Goal: Check status

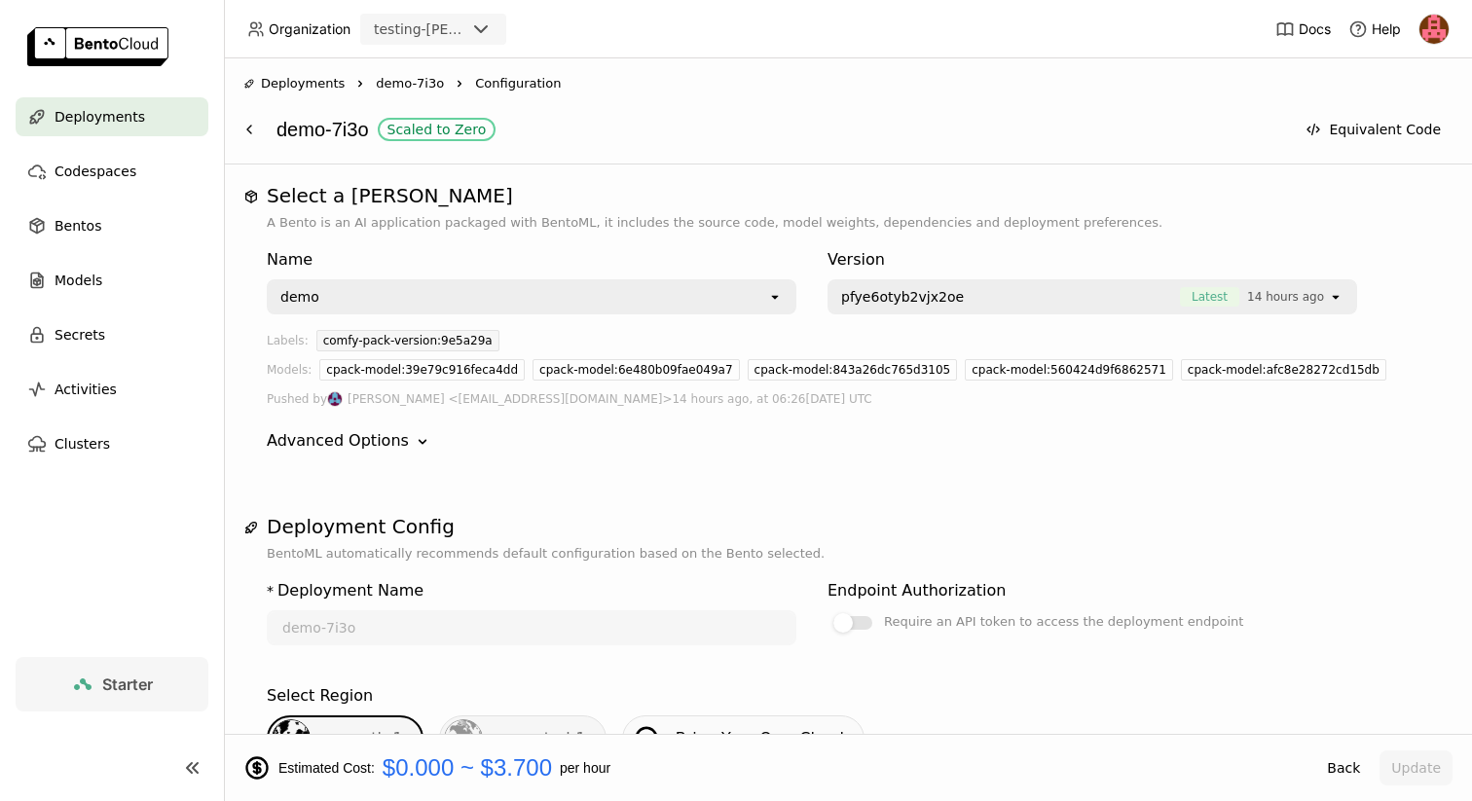
click at [393, 81] on span "demo-7i3o" at bounding box center [410, 83] width 68 height 19
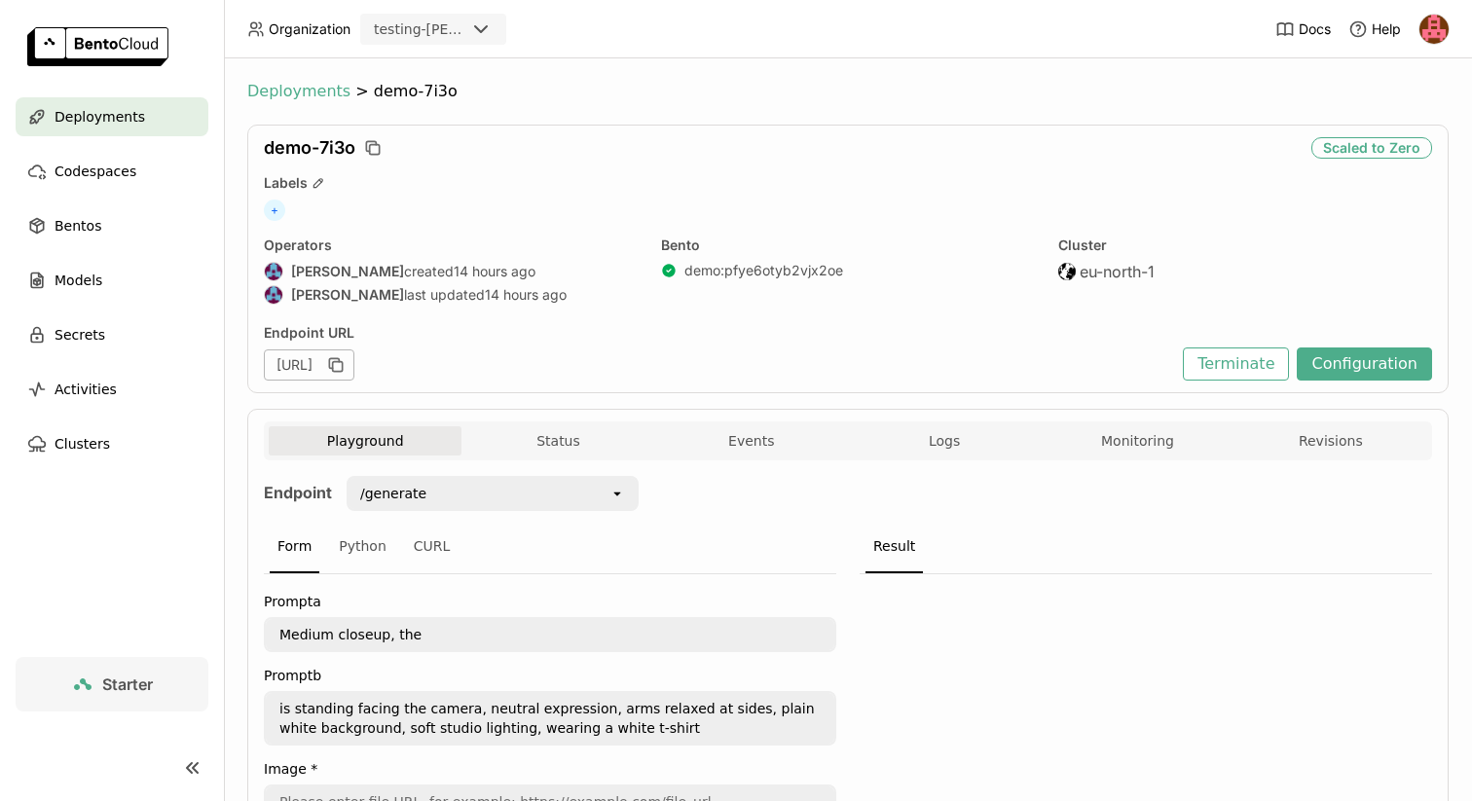
click at [313, 95] on span "Deployments" at bounding box center [298, 91] width 103 height 19
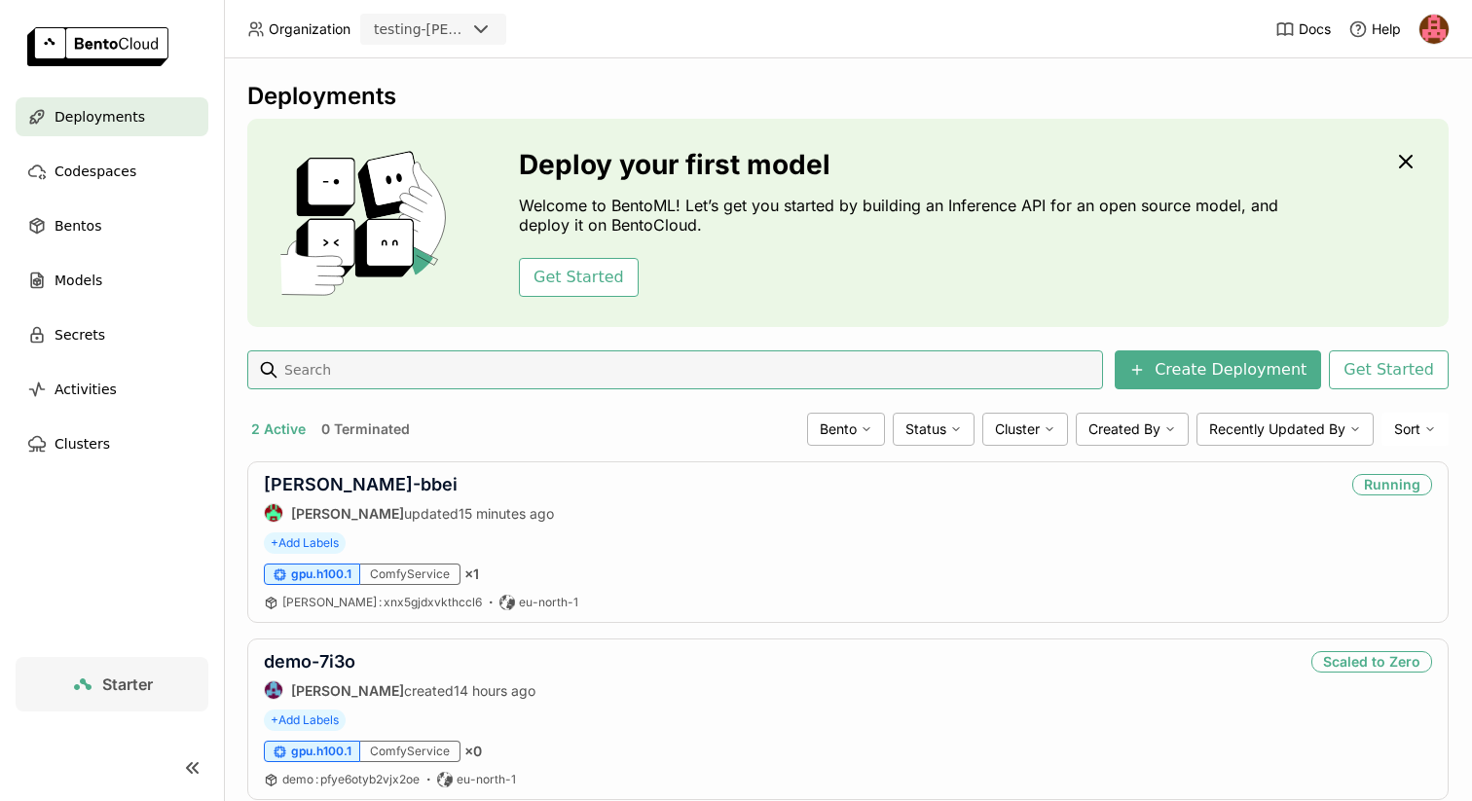
scroll to position [52, 0]
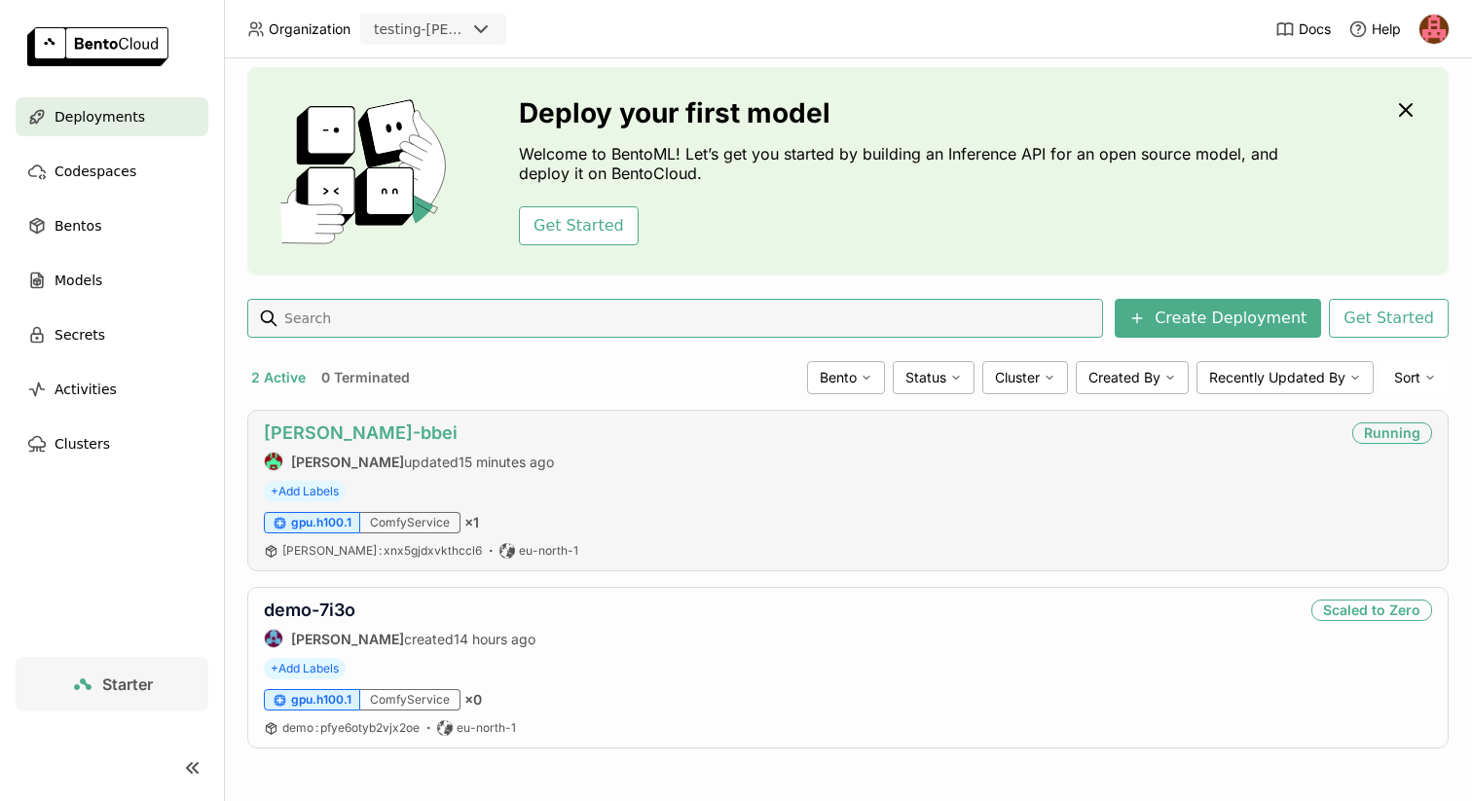
click at [338, 430] on link "[PERSON_NAME]-bbei" at bounding box center [361, 432] width 194 height 20
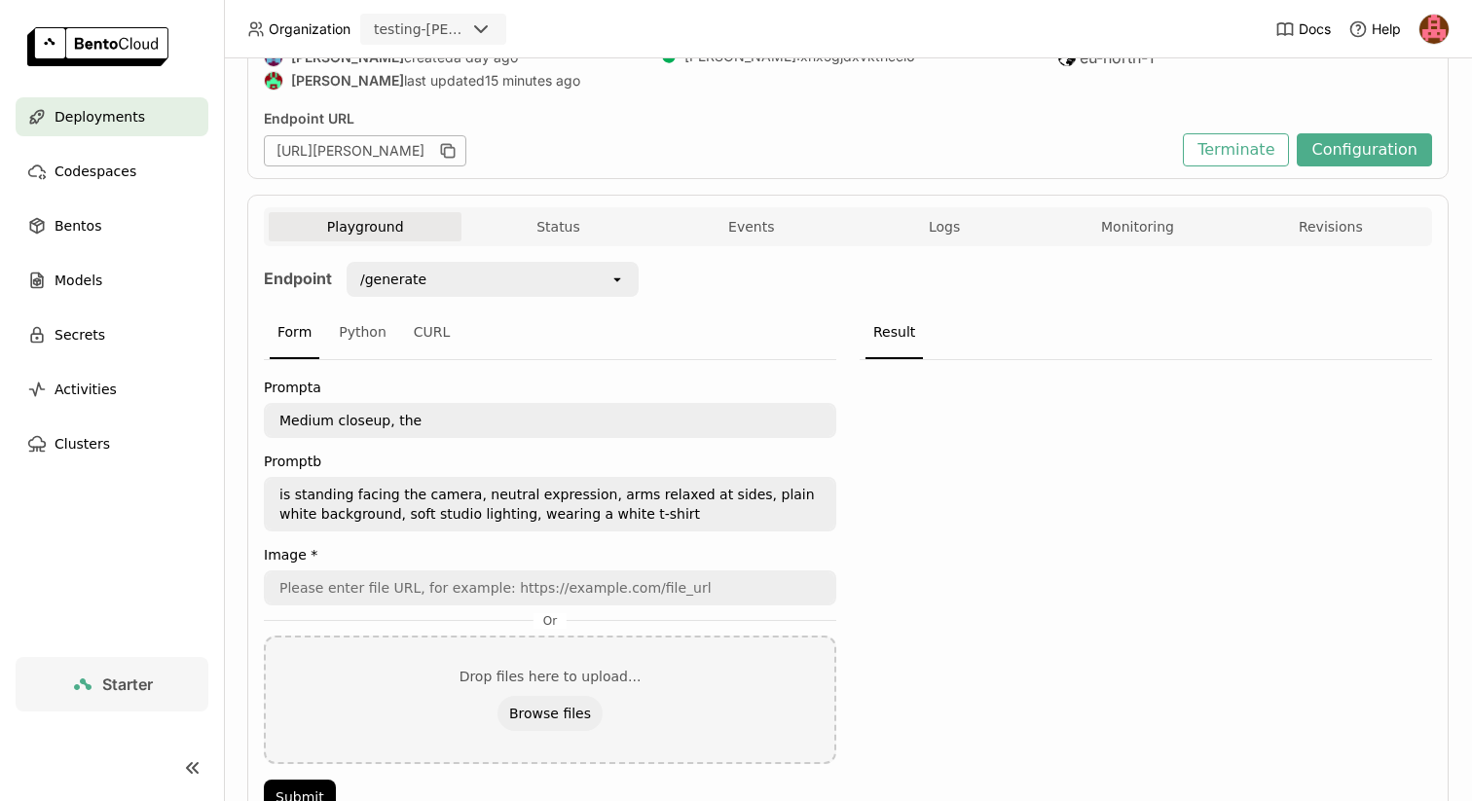
scroll to position [217, 0]
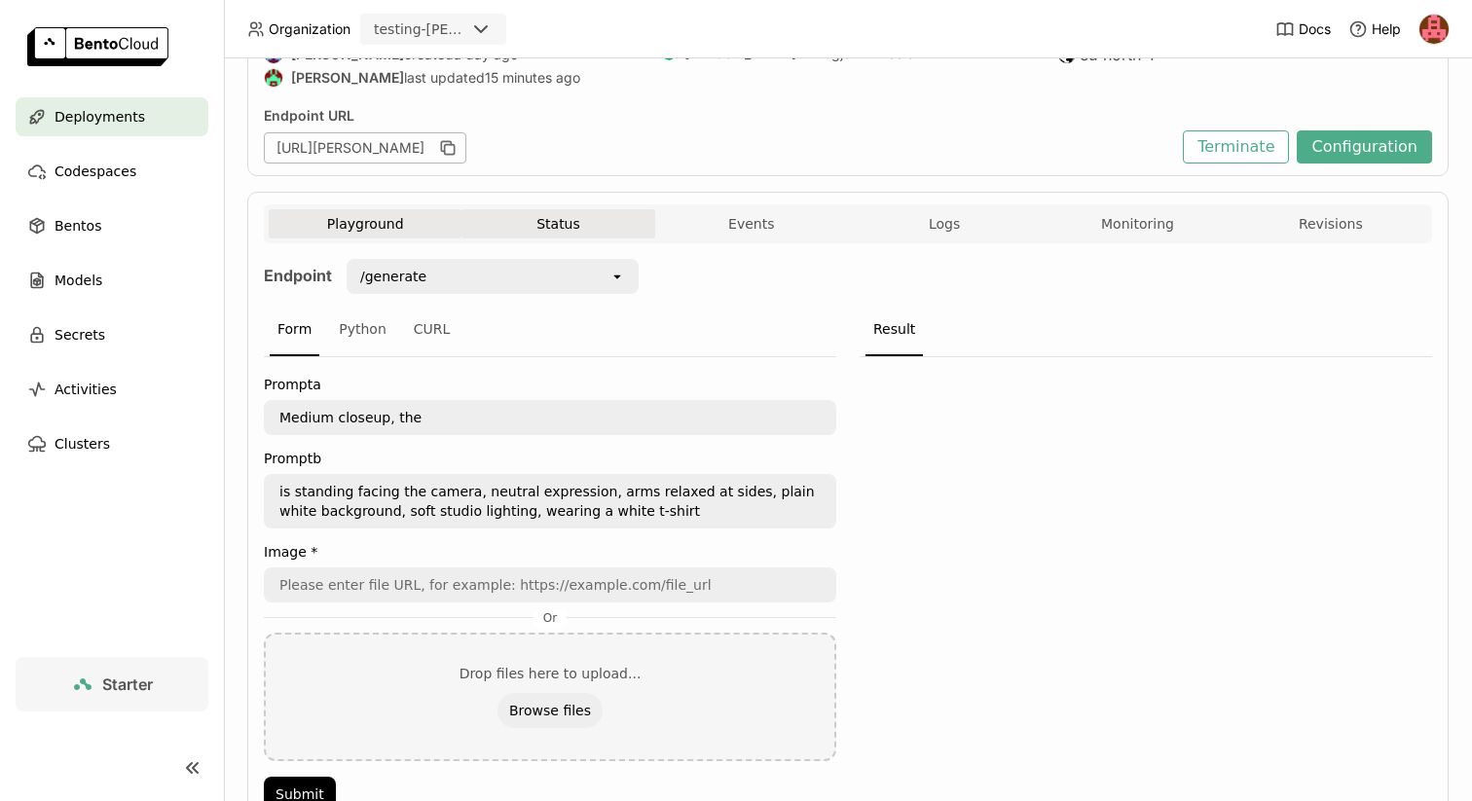
click at [553, 221] on button "Status" at bounding box center [557, 223] width 193 height 29
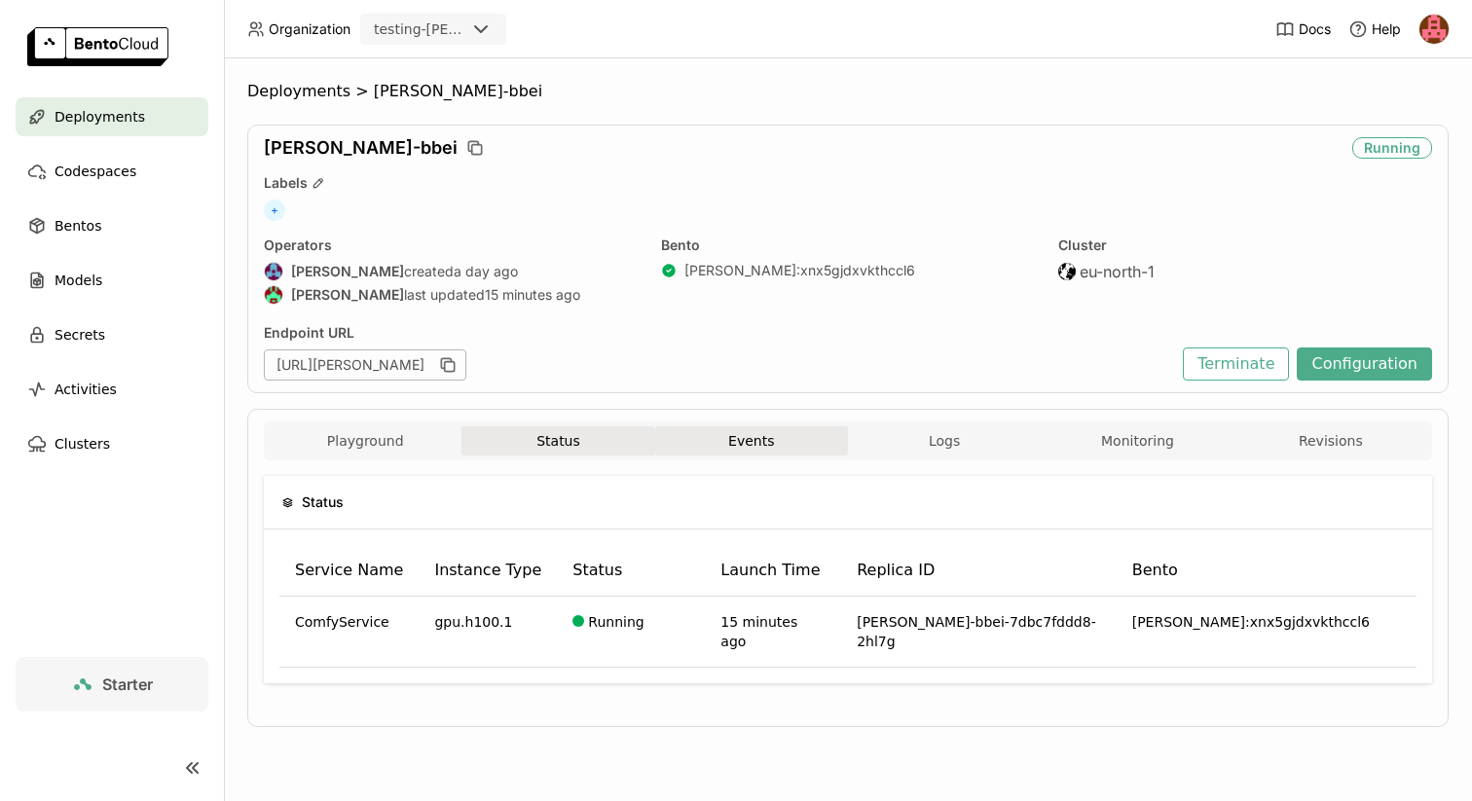
click at [782, 431] on button "Events" at bounding box center [751, 440] width 193 height 29
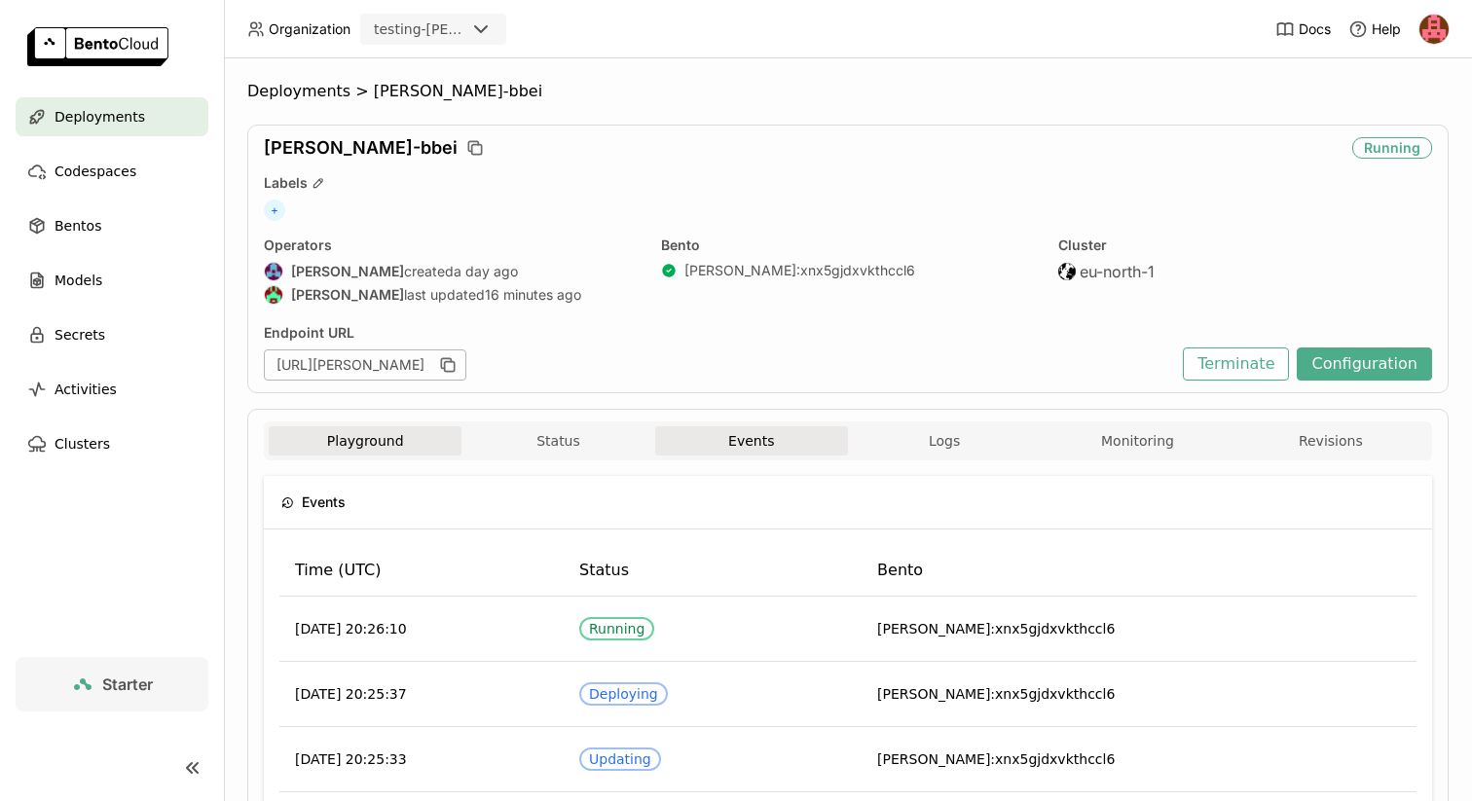
click at [363, 450] on button "Playground" at bounding box center [365, 440] width 193 height 29
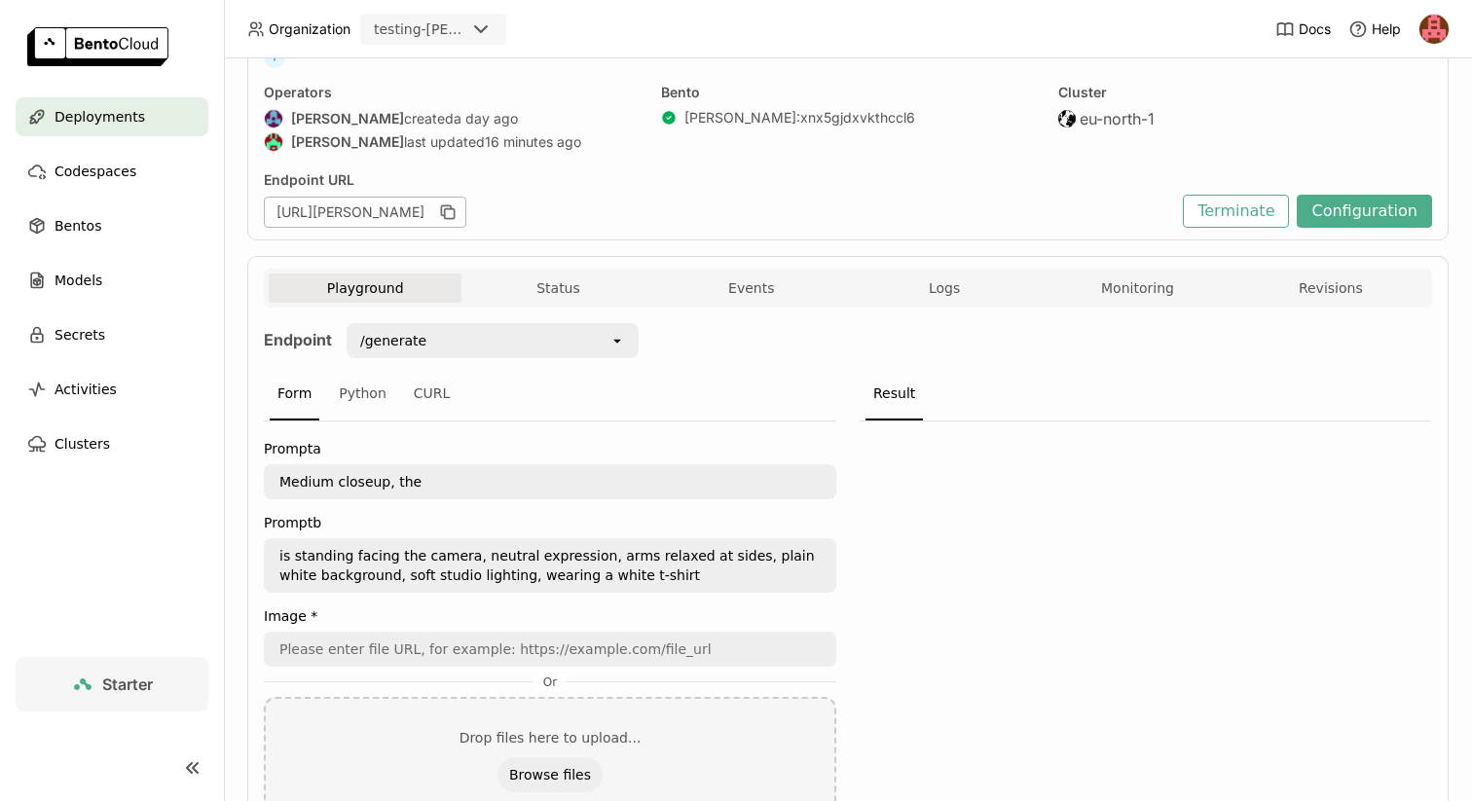
scroll to position [211, 0]
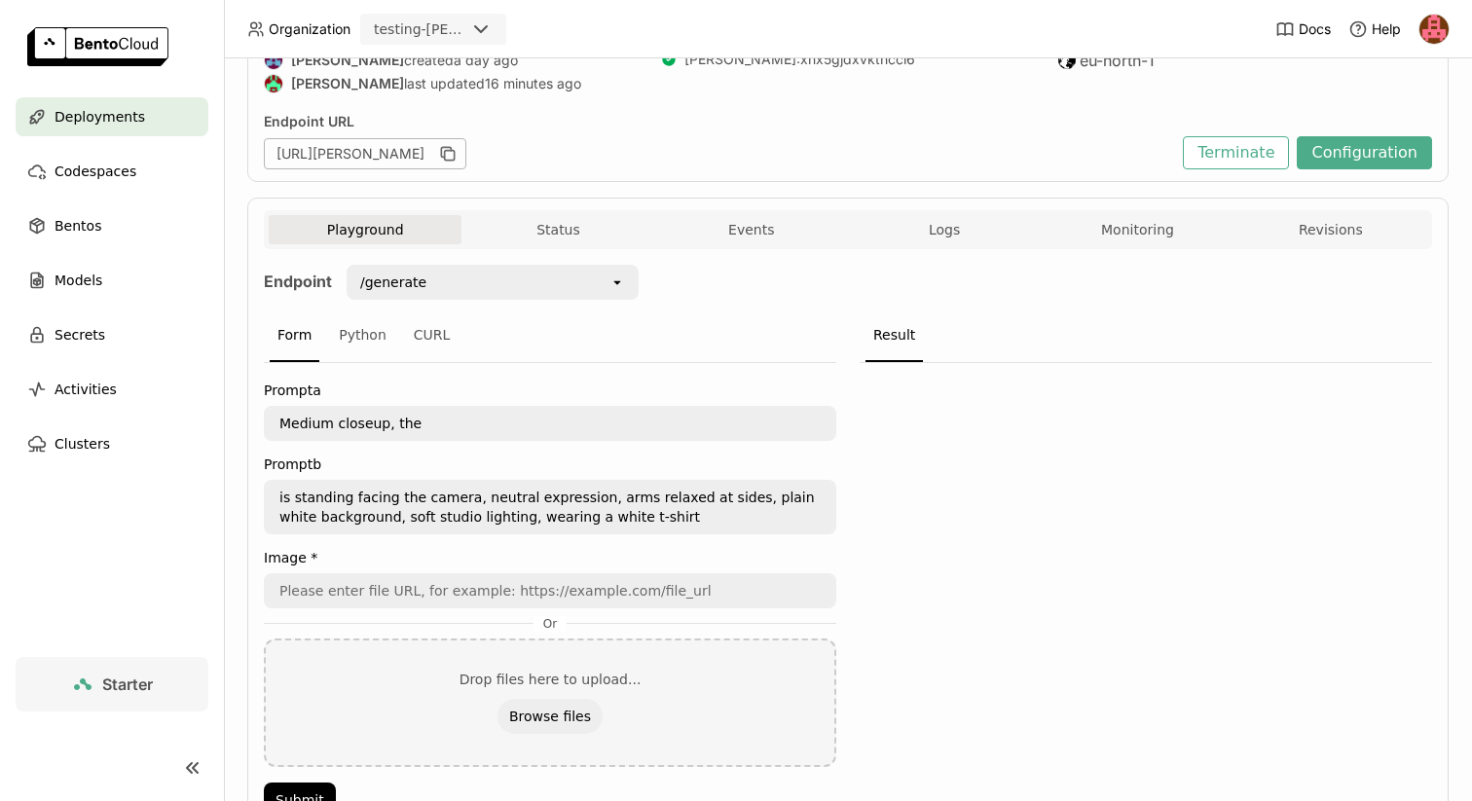
click at [893, 338] on div "Result" at bounding box center [893, 335] width 57 height 53
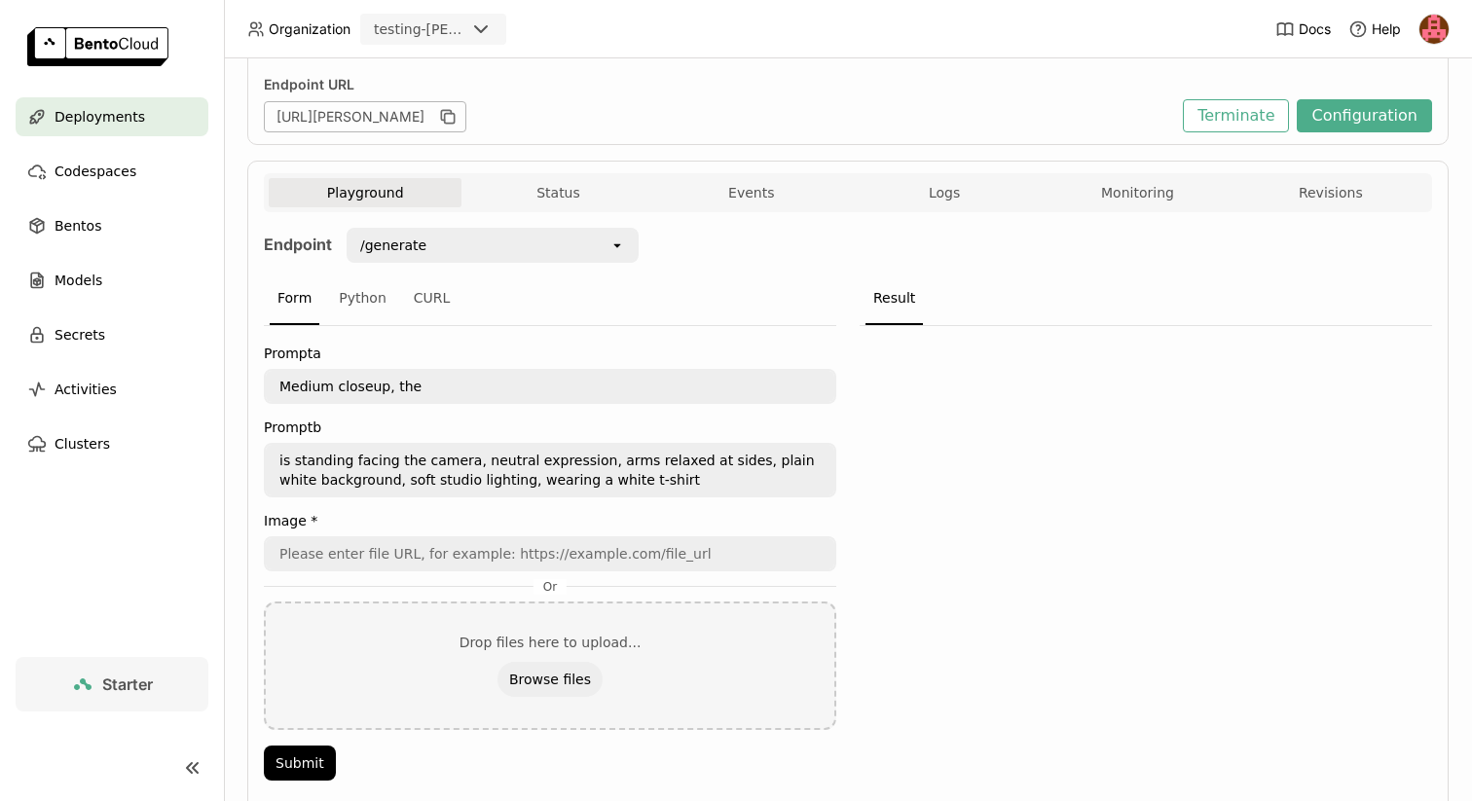
scroll to position [220, 0]
